Goal: Task Accomplishment & Management: Manage account settings

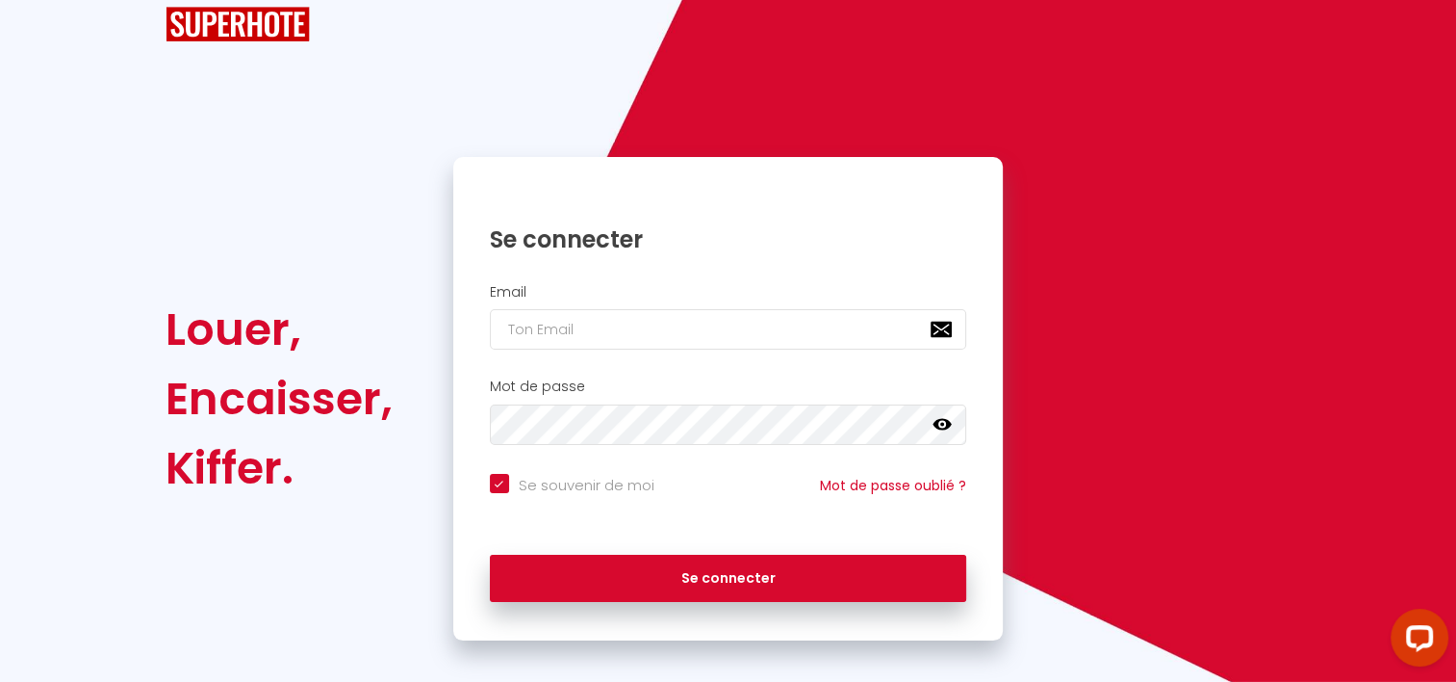
scroll to position [65, 0]
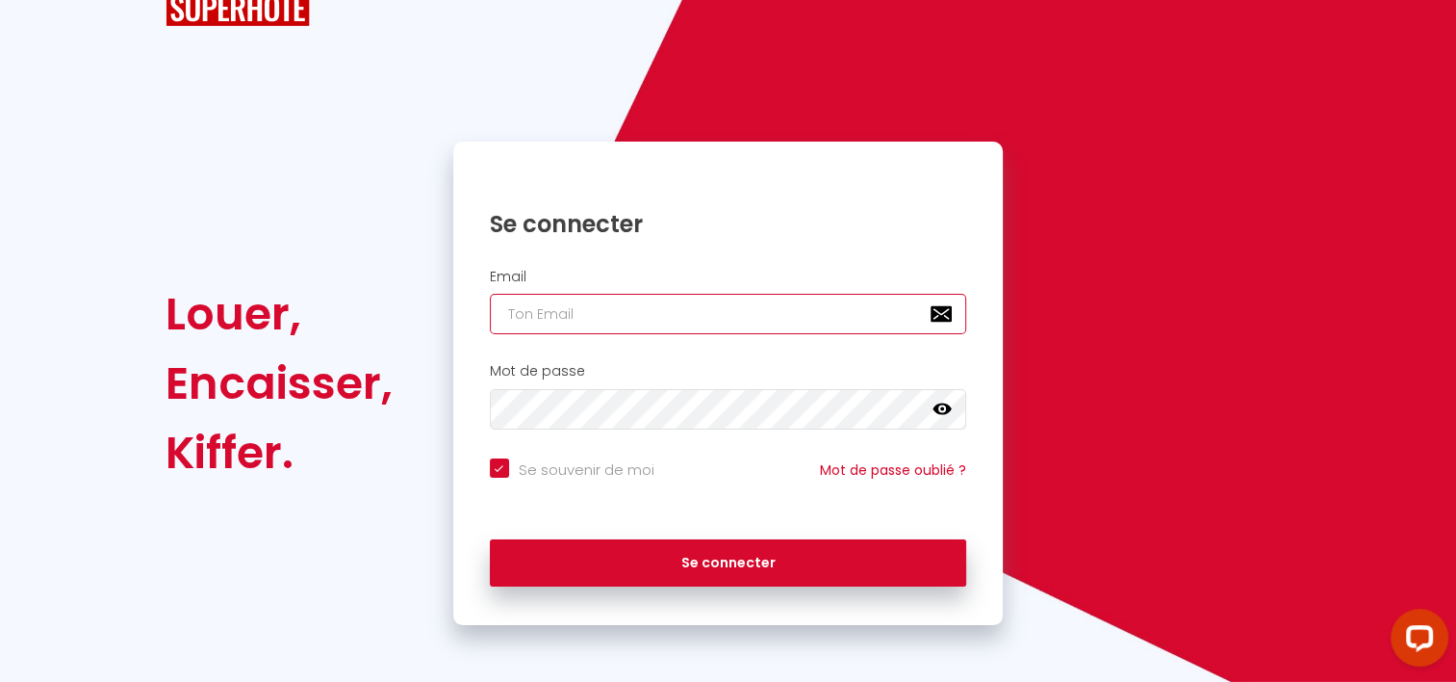
click at [572, 321] on input "email" at bounding box center [728, 314] width 477 height 40
type input "s"
checkbox input "true"
type input "so"
checkbox input "true"
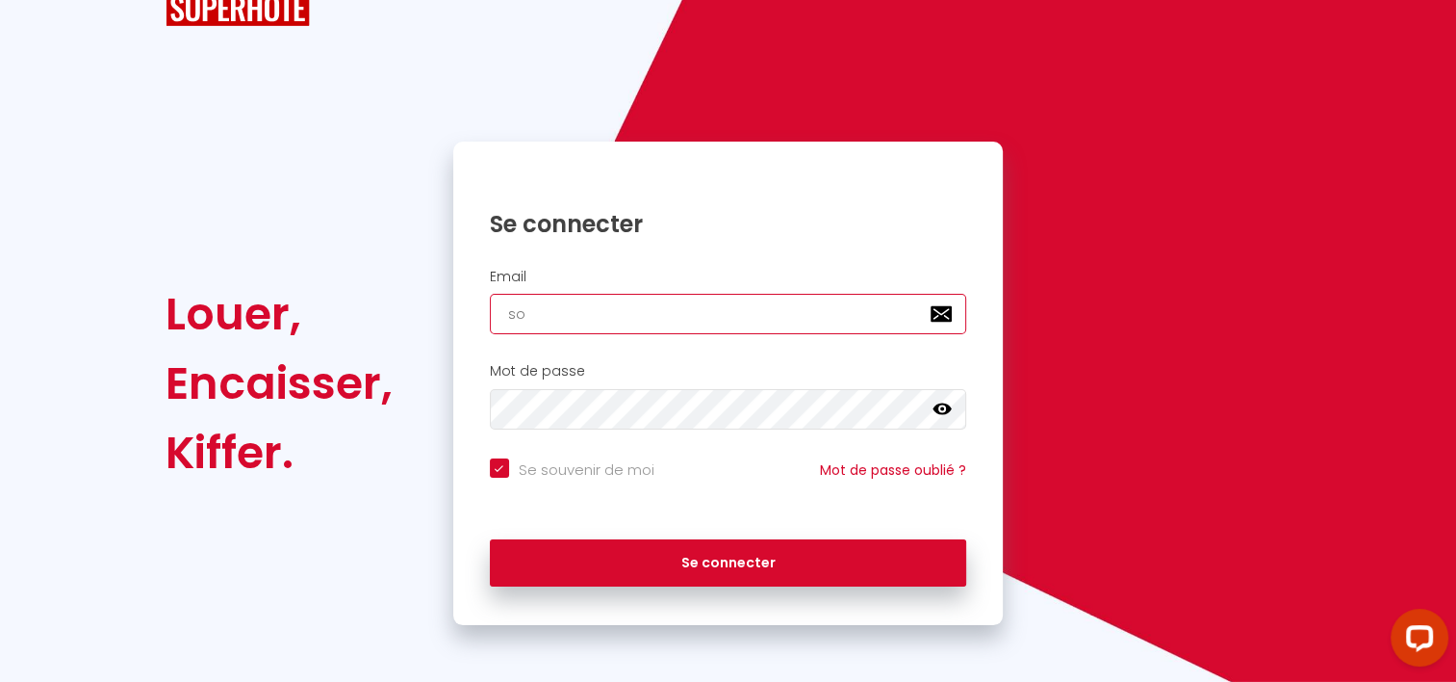
type input "sop"
checkbox input "true"
type input "soph"
checkbox input "true"
type input "sophi"
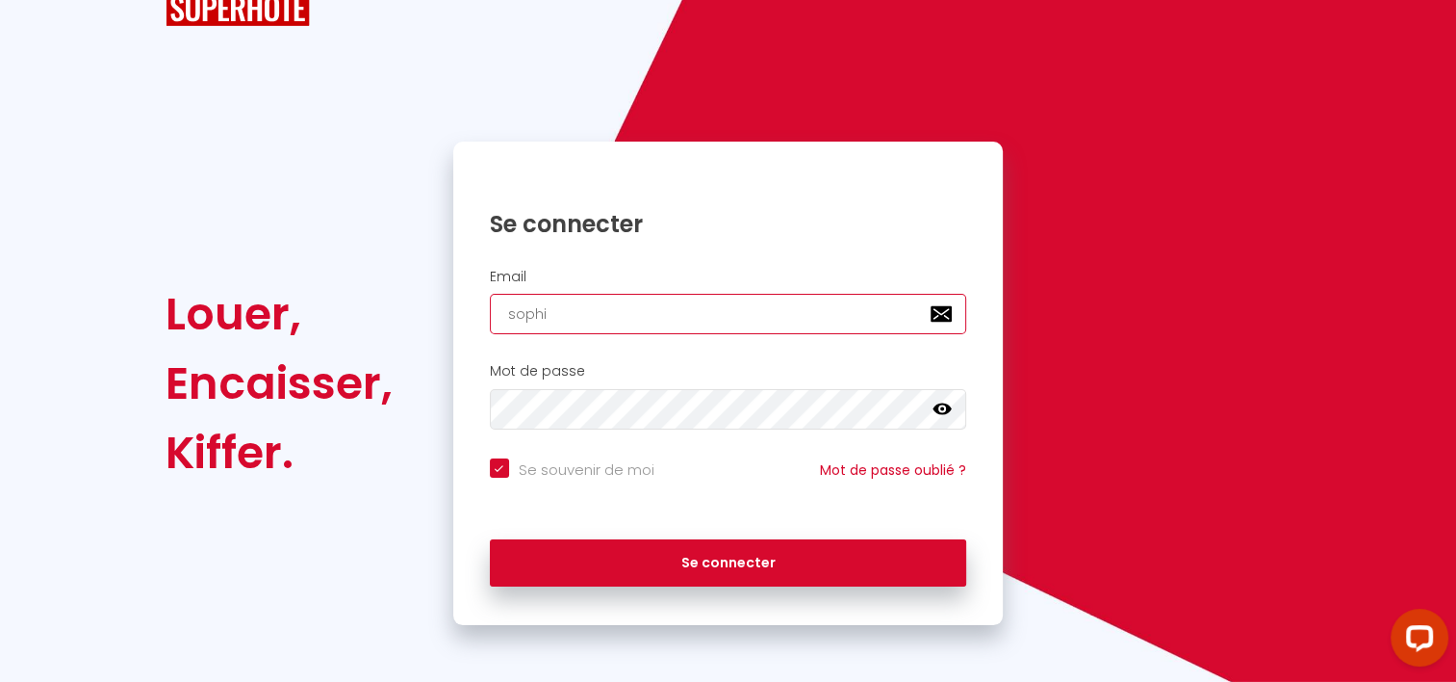
checkbox input "true"
type input "sophie"
checkbox input "true"
type input "sophie."
checkbox input "true"
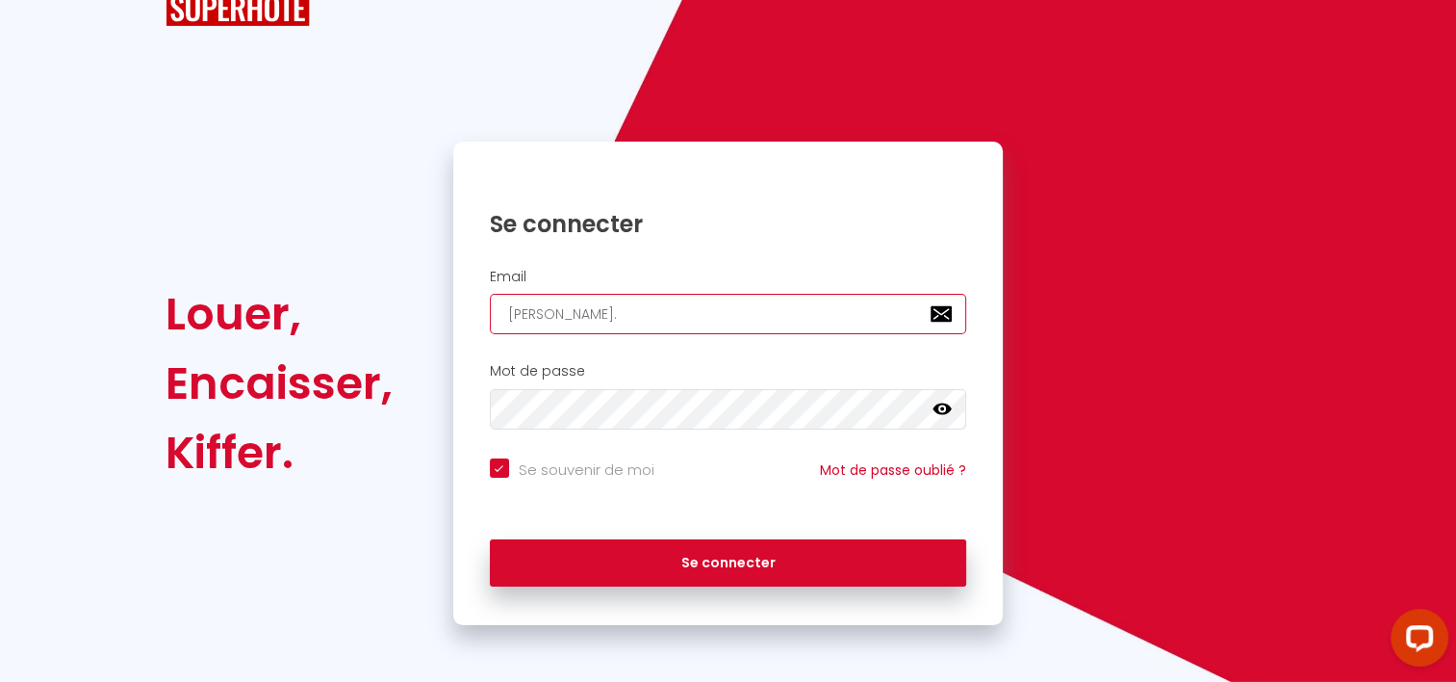
type input "sophie.v"
checkbox input "true"
type input "sophie.vi"
checkbox input "true"
type input "sophie.via"
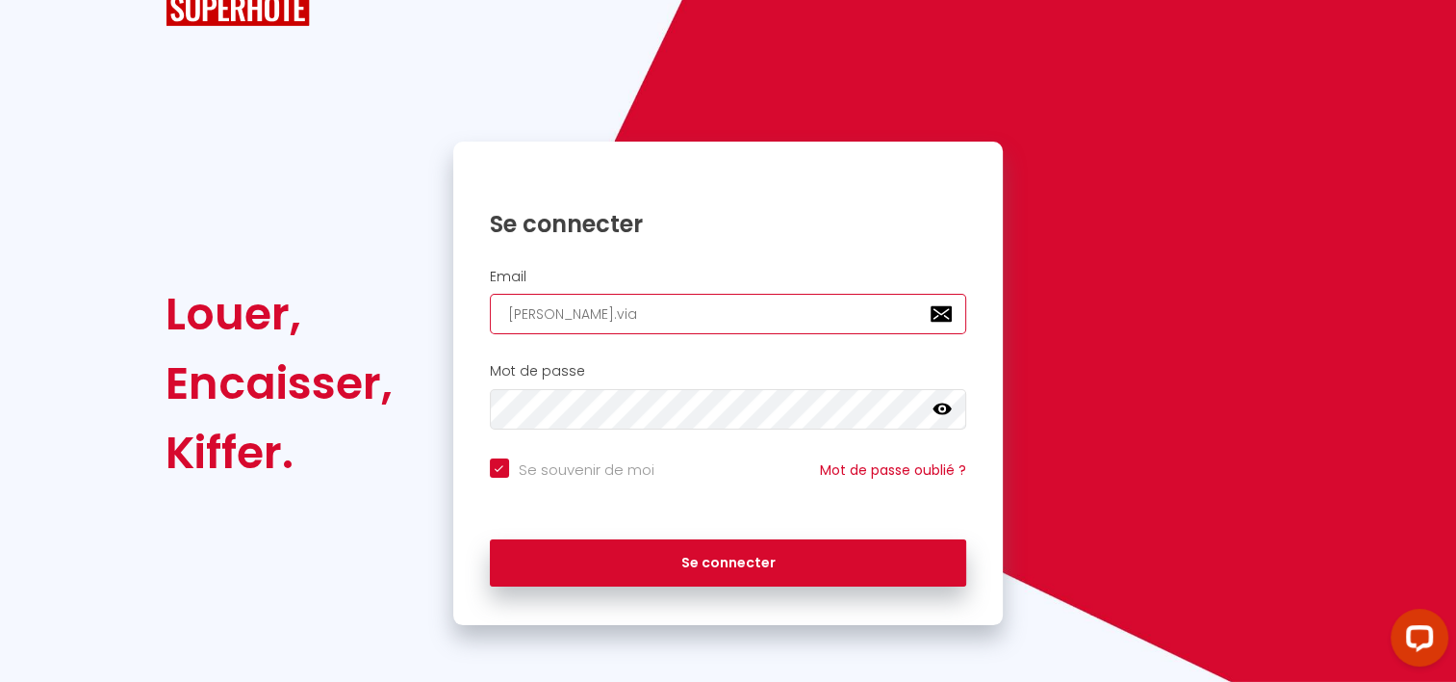
checkbox input "true"
type input "sophie.vial"
checkbox input "true"
type input "sophie.viala"
checkbox input "true"
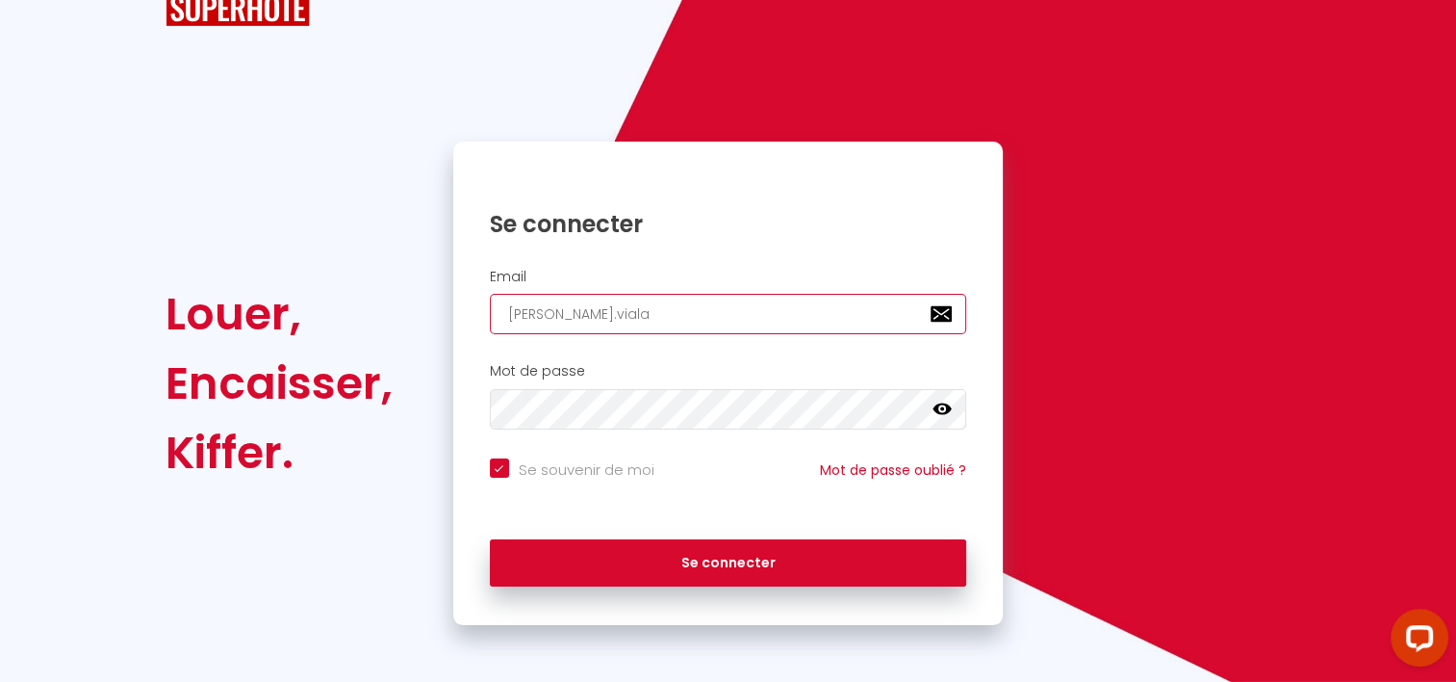
type input "sophie.viala@"
checkbox input "true"
type input "sophie.viala@w"
checkbox input "true"
type input "sophie.viala@wa"
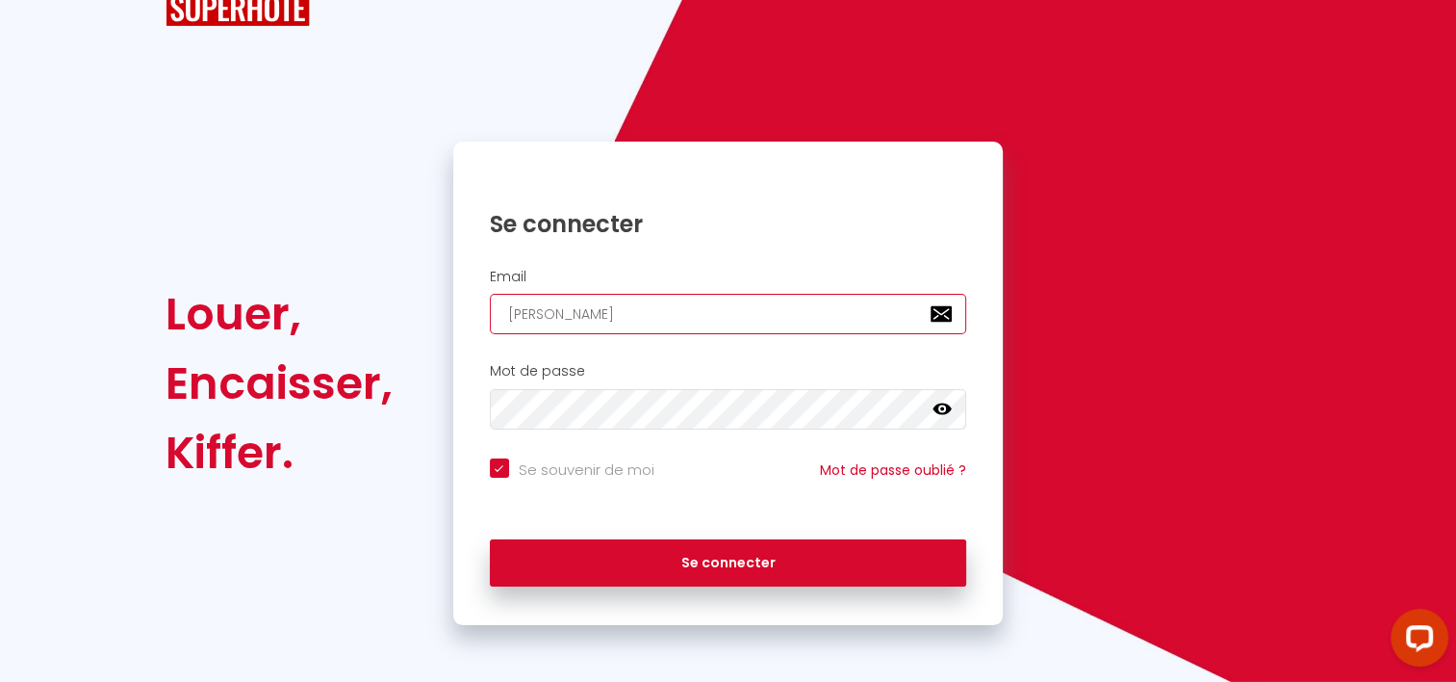
checkbox input "true"
type input "sophie.viala@wan"
checkbox input "true"
type input "sophie.viala@wana"
checkbox input "true"
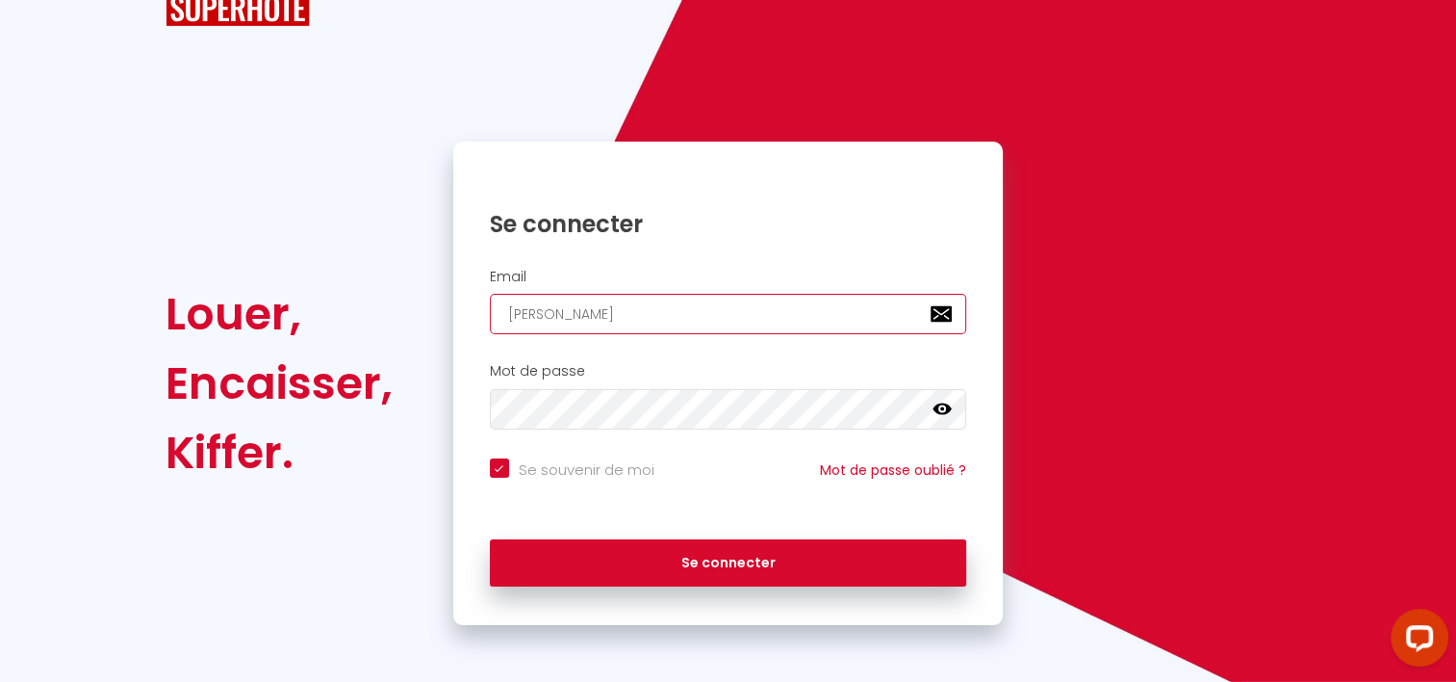
type input "sophie.viala@wanad"
checkbox input "true"
type input "sophie.viala@wanado"
checkbox input "true"
type input "sophie.viala@wanadoo"
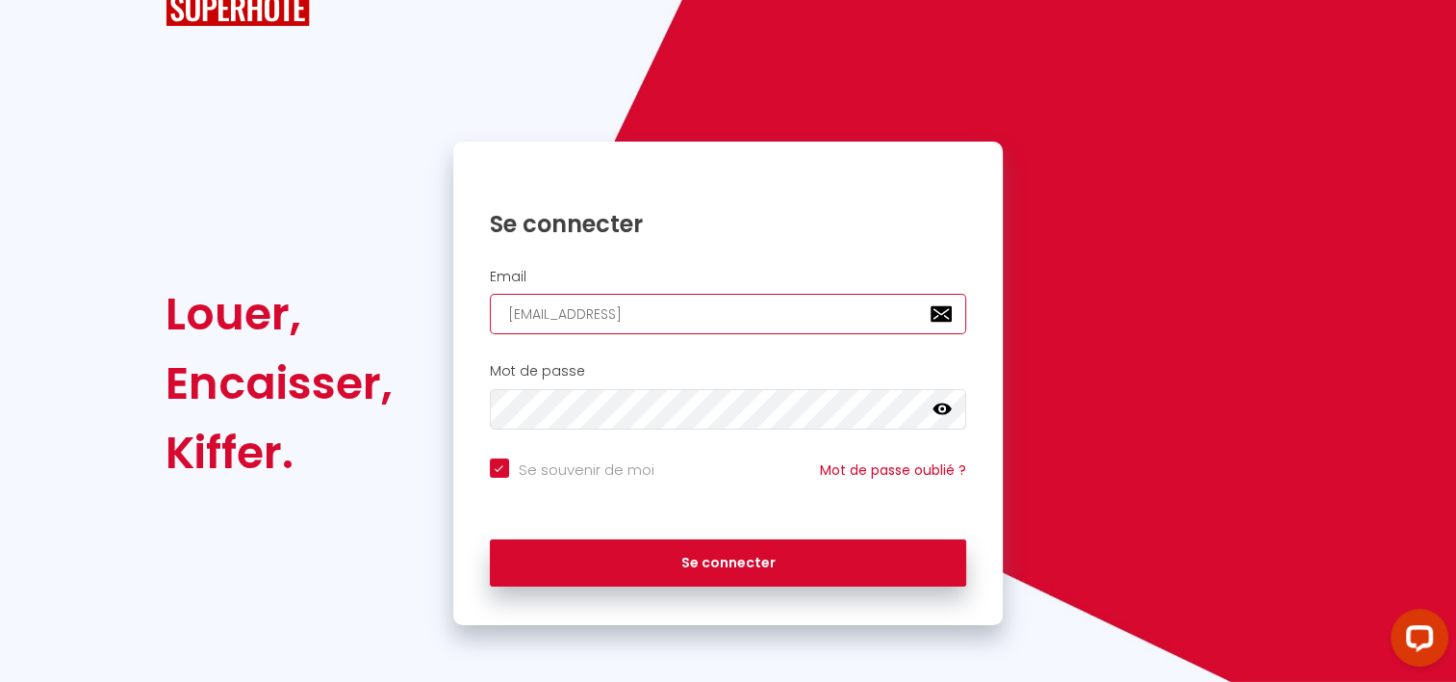
checkbox input "true"
type input "sophie.viala@wanadoo."
checkbox input "true"
type input "sophie.viala@wanadoo.f"
checkbox input "true"
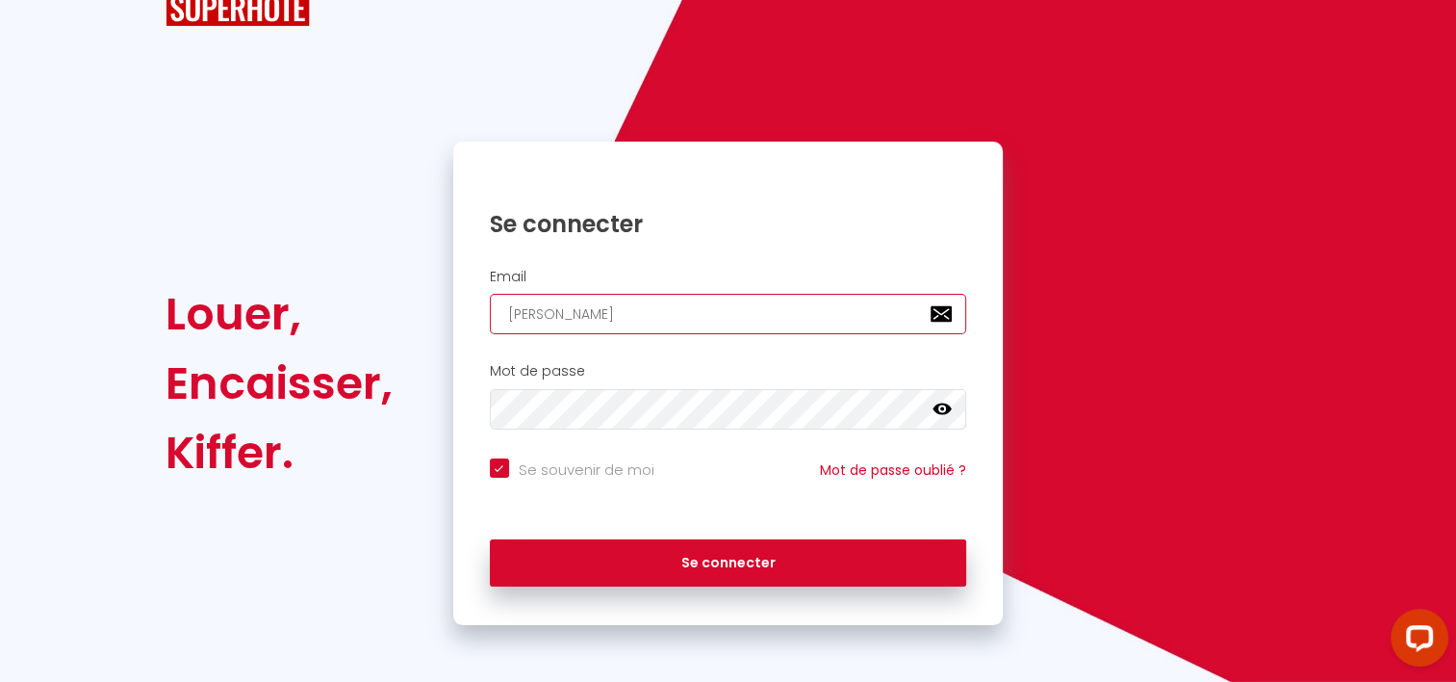
type input "sophie.viala@wanadoo.fr"
checkbox input "true"
type input "sophie.viala@wanadoo.fr"
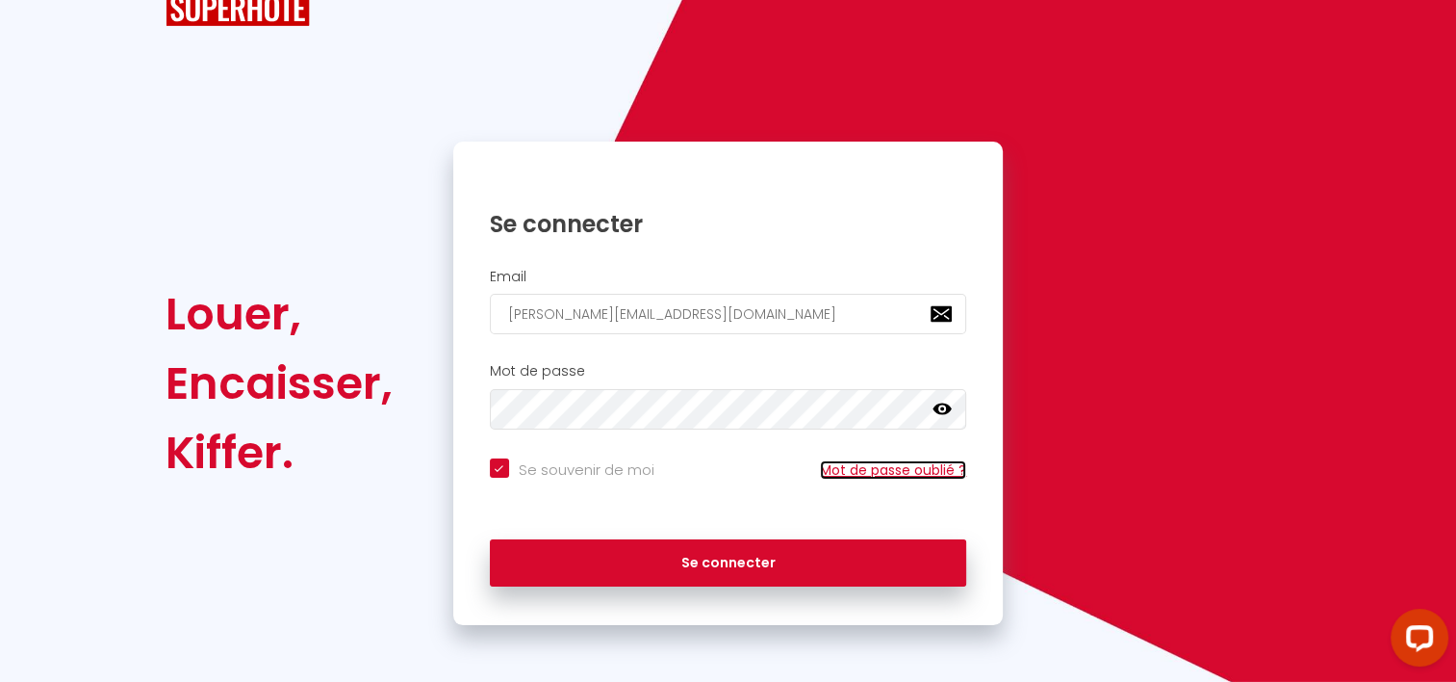
click at [880, 471] on link "Mot de passe oublié ?" at bounding box center [893, 469] width 146 height 19
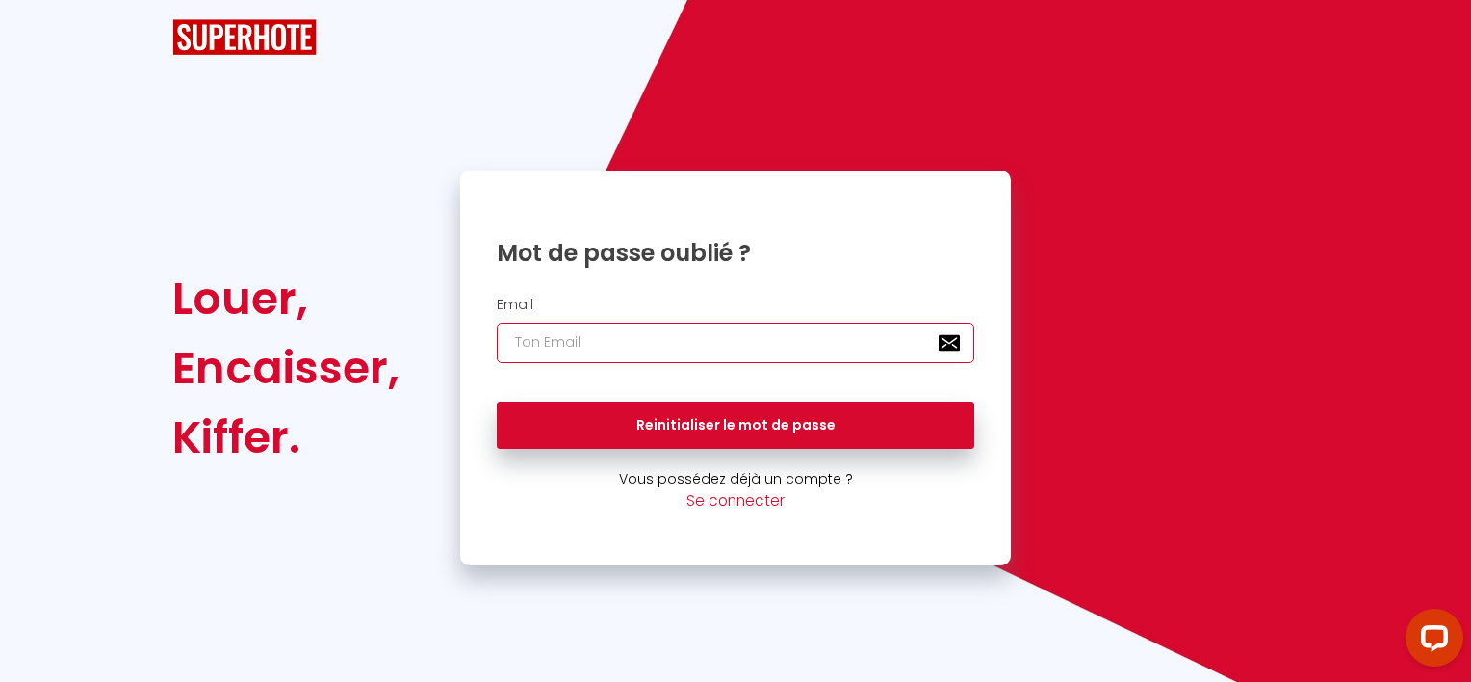
click at [593, 339] on input "email" at bounding box center [735, 342] width 477 height 40
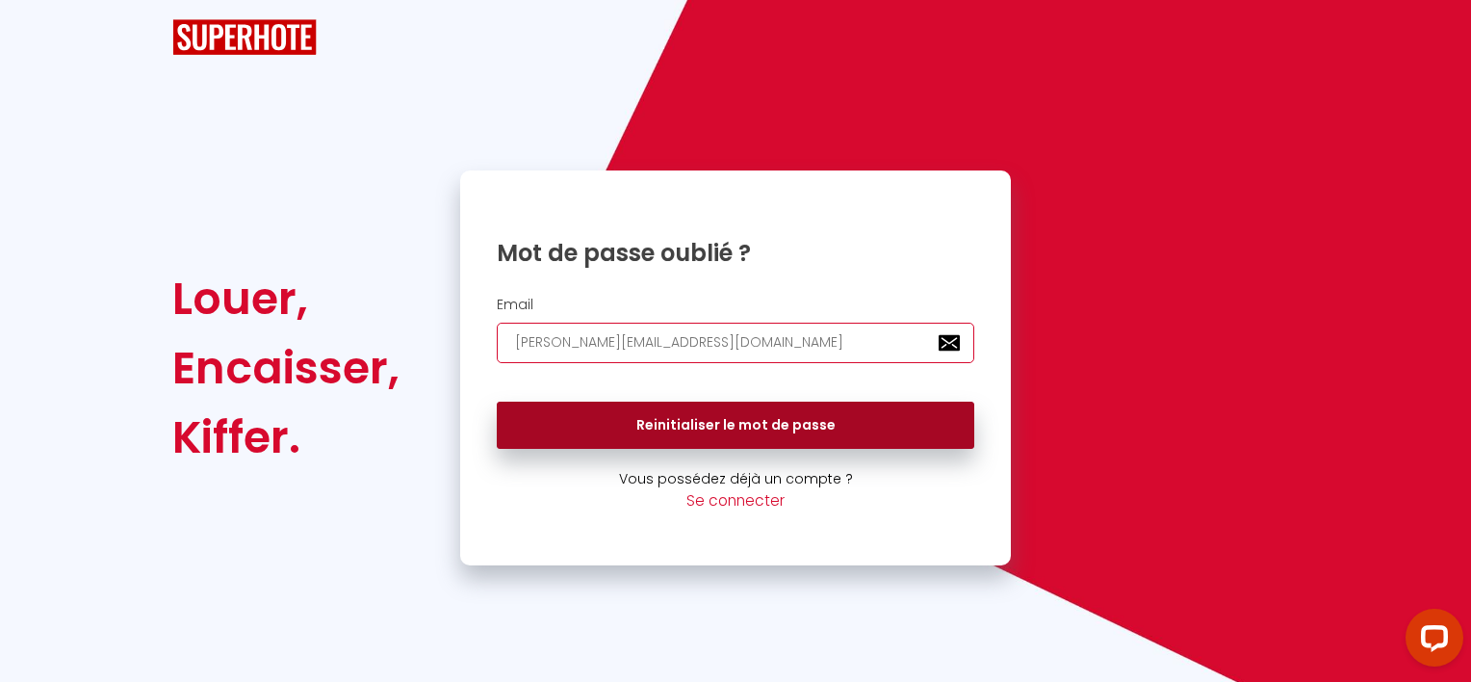
type input "sophie.viala@wanadoo.fr"
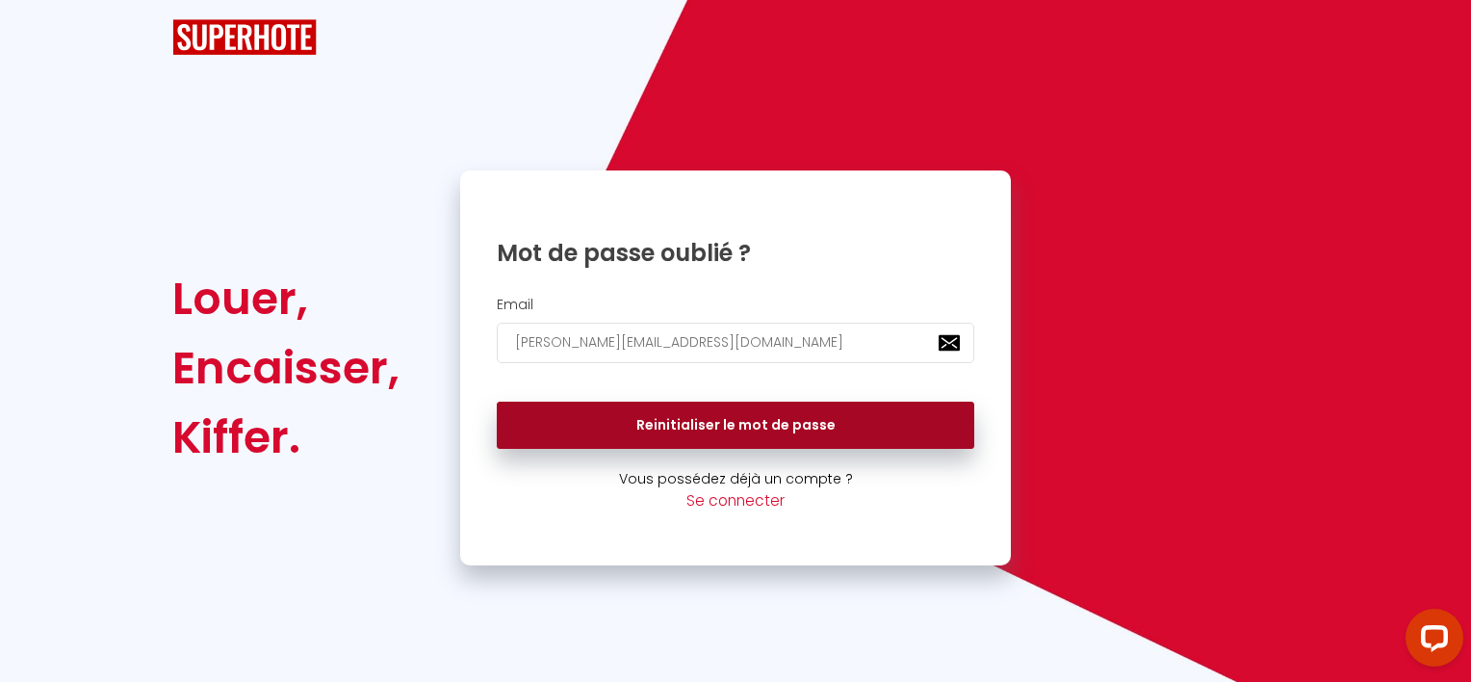
click at [706, 415] on button "Reinitialiser le mot de passe" at bounding box center [735, 425] width 477 height 48
